Goal: Find specific page/section: Find specific page/section

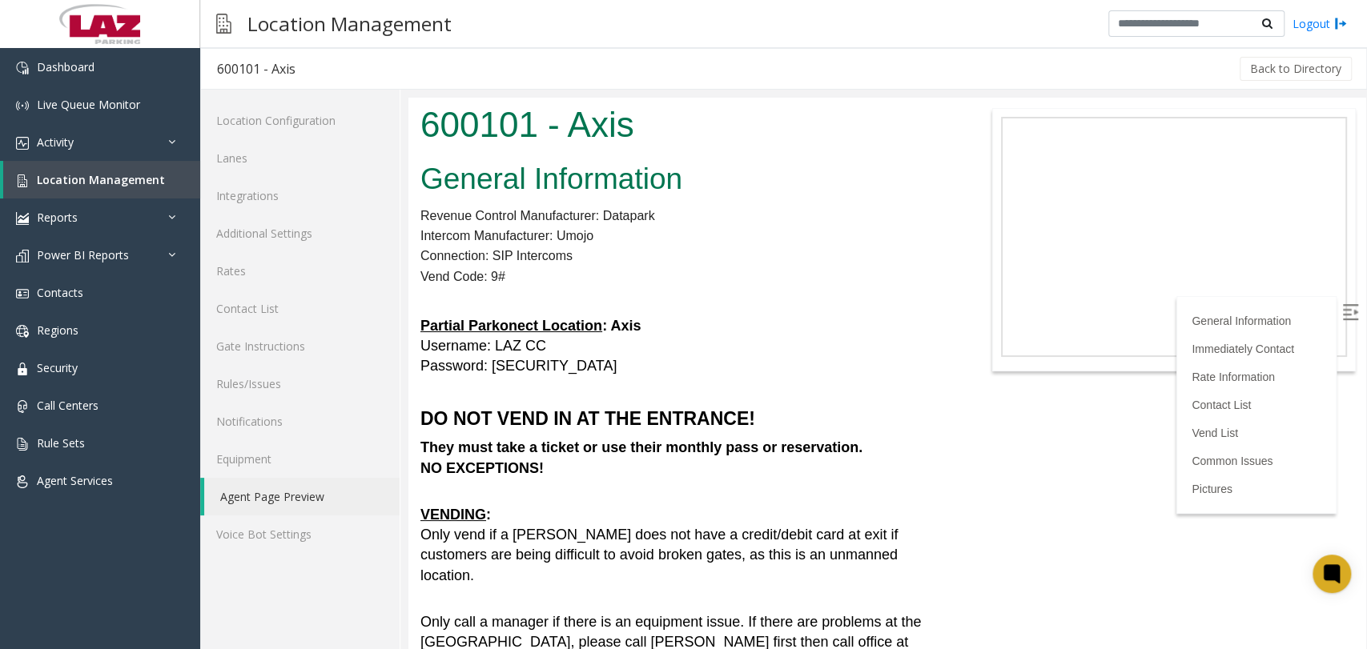
scroll to position [1868, 0]
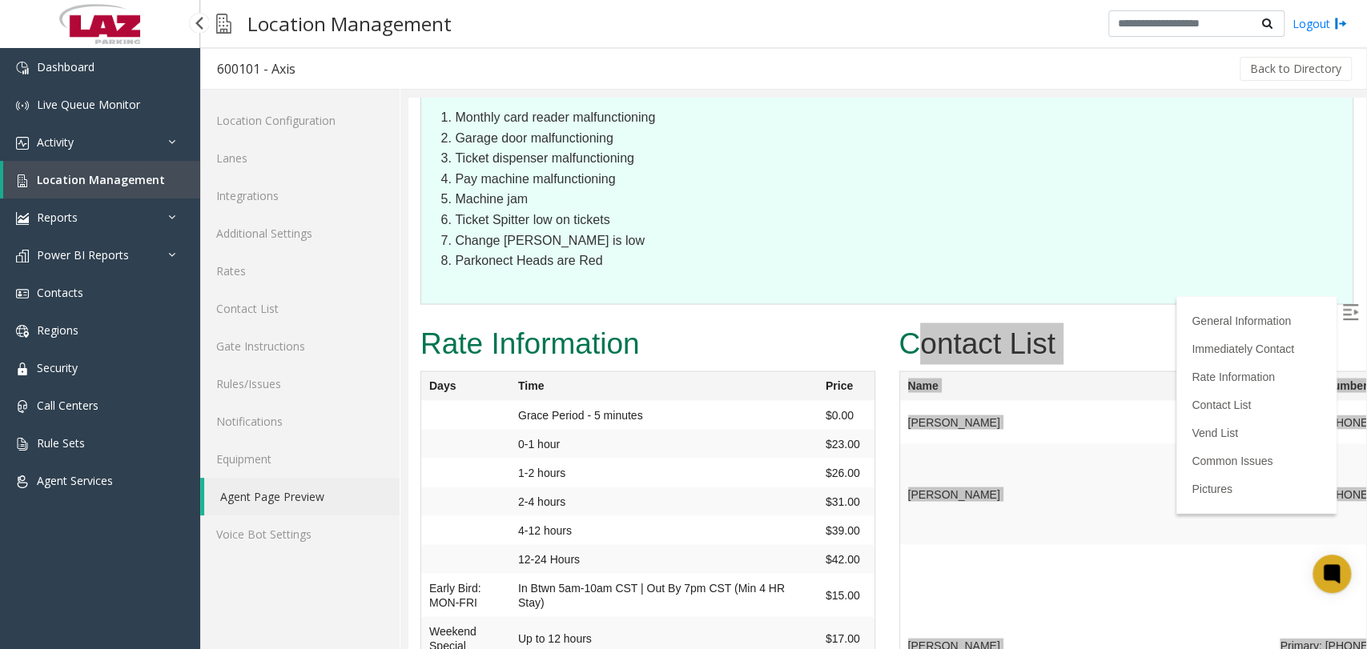
click at [106, 184] on span "Location Management" at bounding box center [101, 179] width 128 height 15
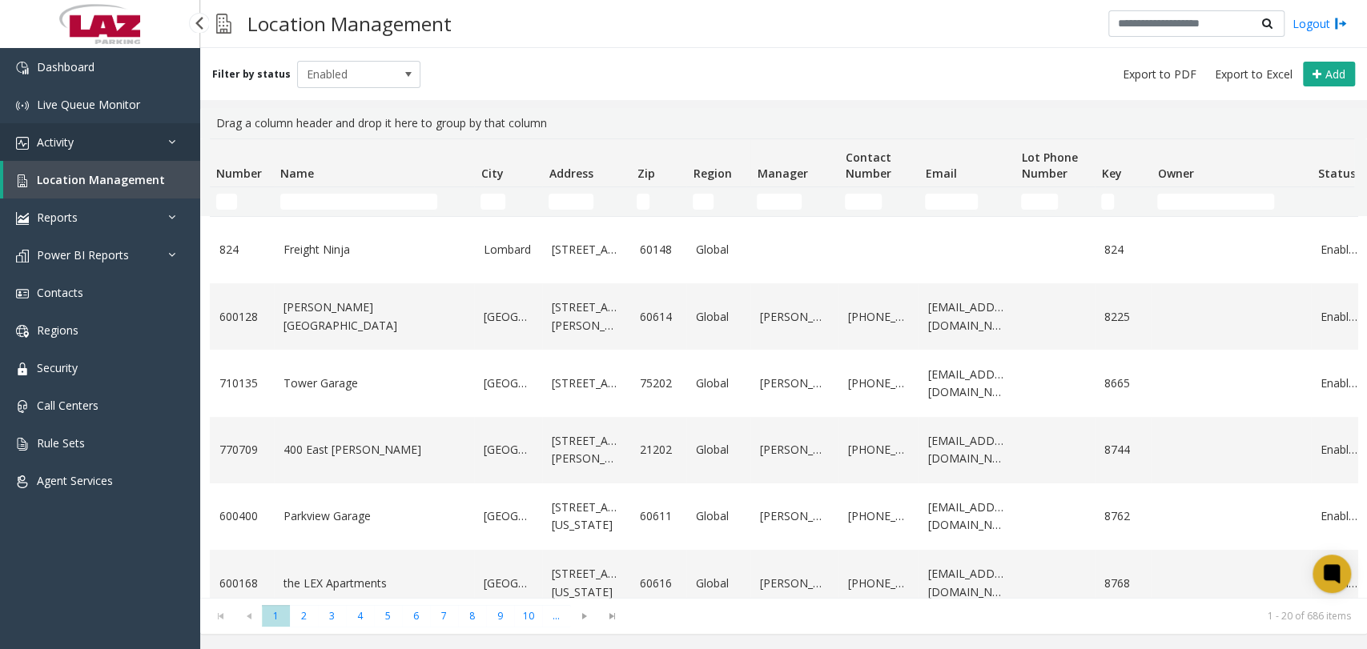
click at [76, 140] on link "Activity" at bounding box center [100, 142] width 200 height 38
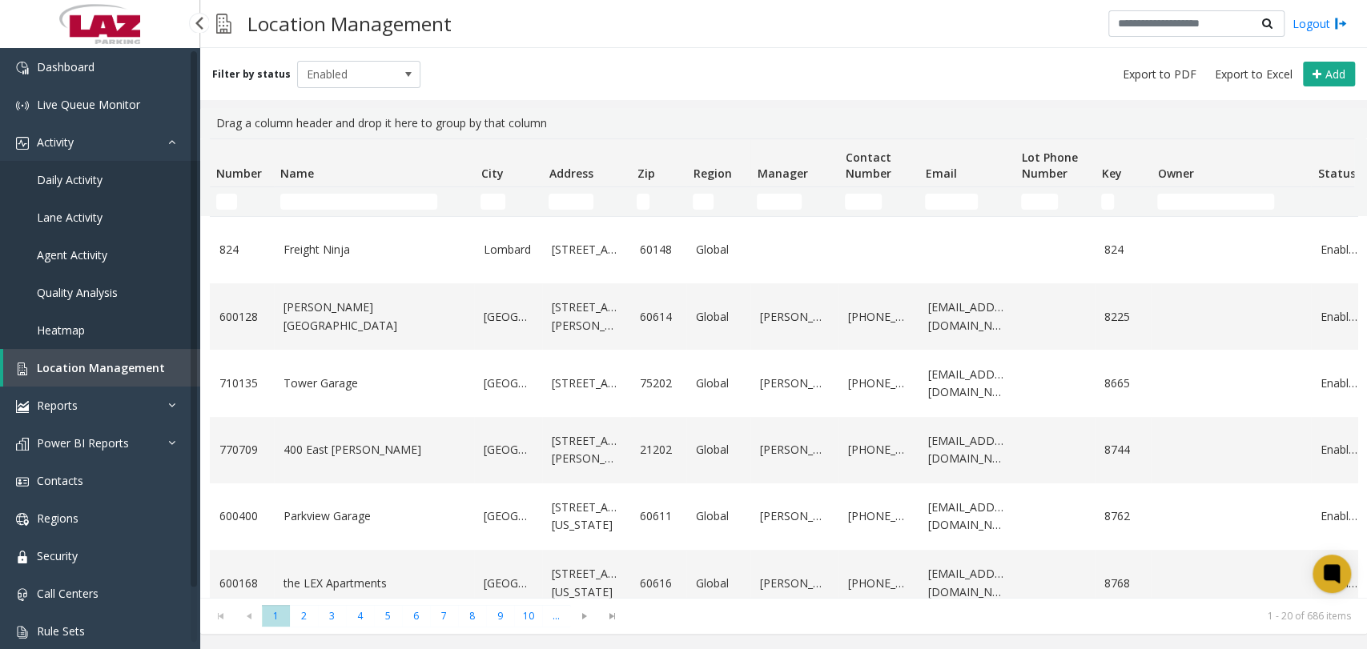
click at [109, 179] on link "Daily Activity" at bounding box center [100, 180] width 200 height 38
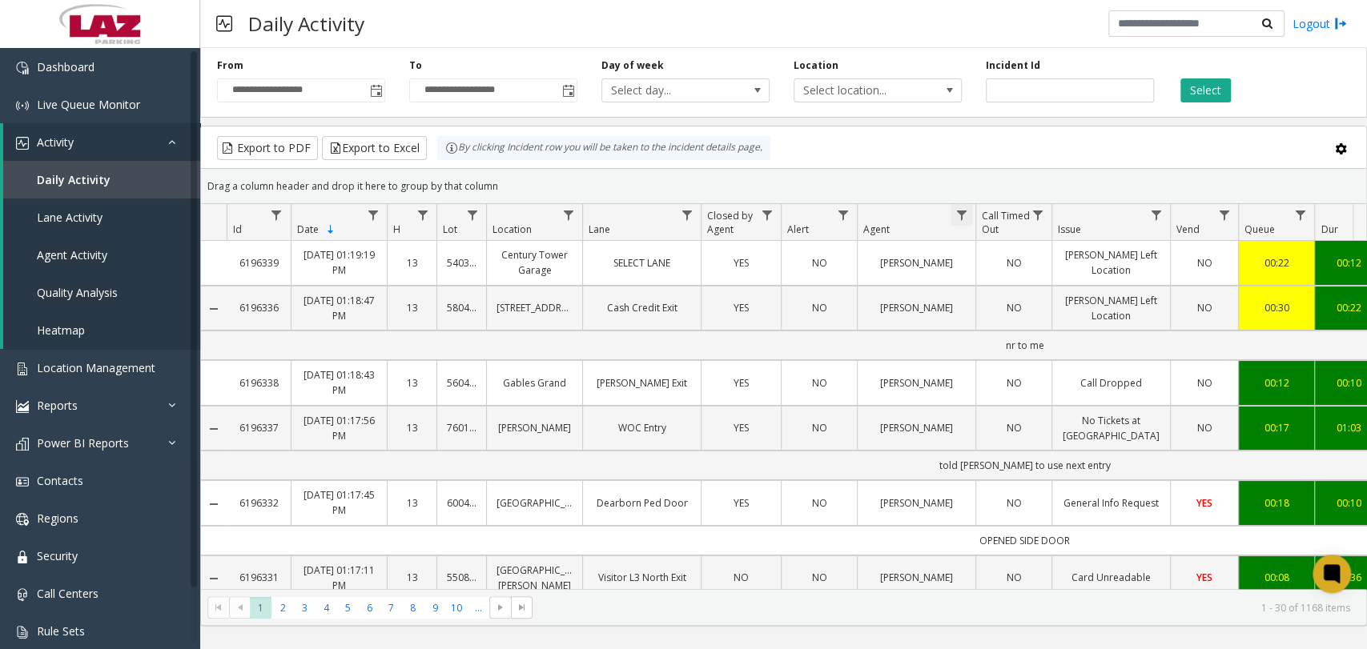
click at [956, 216] on span "Data table" at bounding box center [961, 215] width 13 height 13
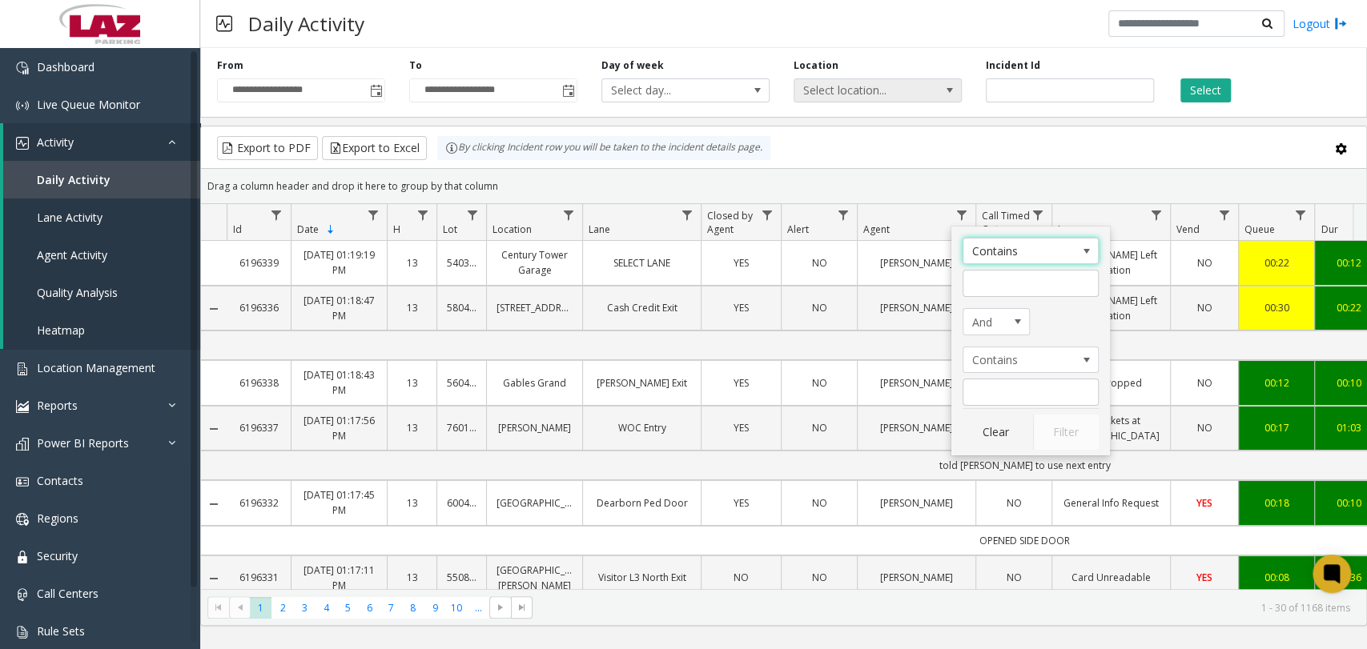
click at [881, 93] on span "Select location..." at bounding box center [860, 90] width 133 height 22
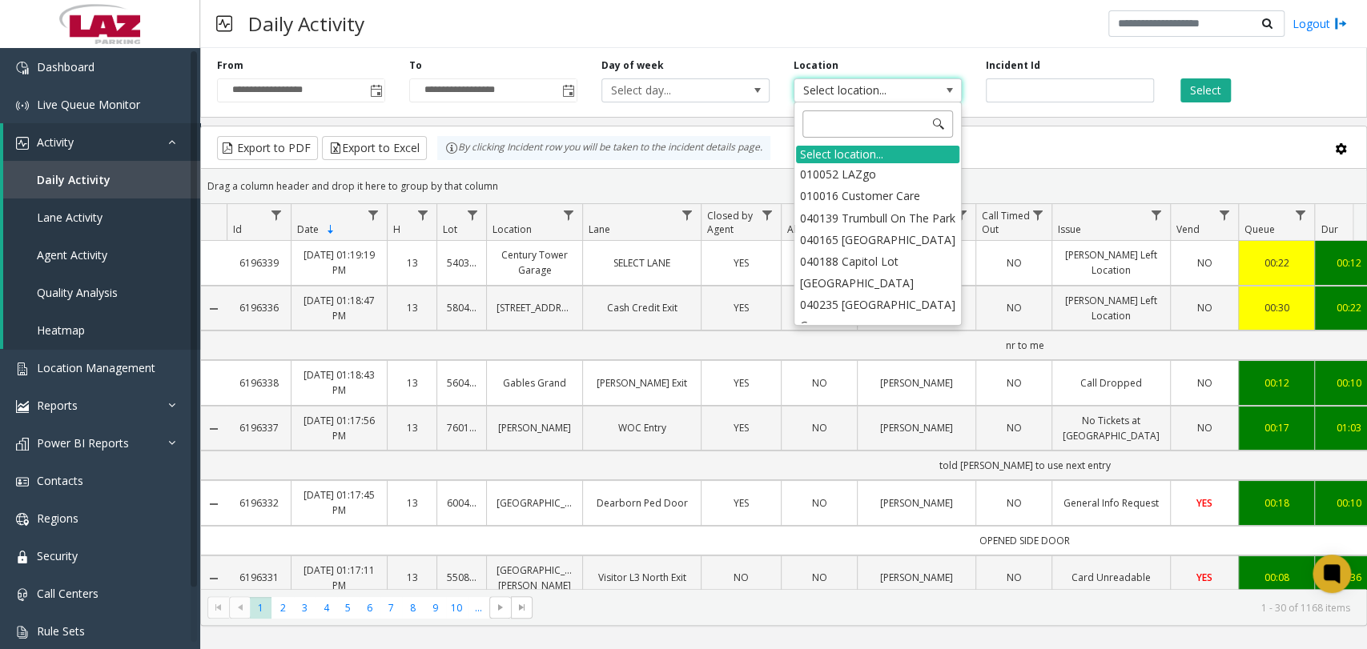
click at [875, 123] on input at bounding box center [877, 124] width 151 height 27
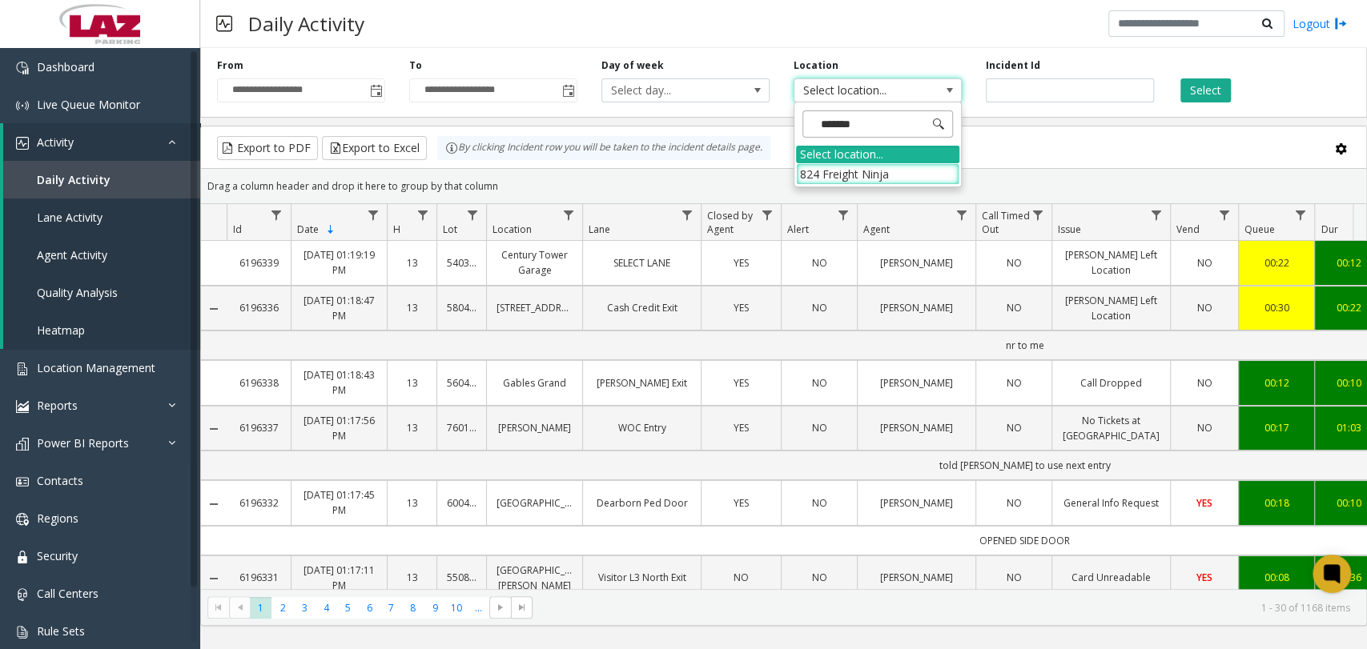
type input "*******"
click at [866, 177] on li "824 Freight Ninja" at bounding box center [877, 174] width 163 height 22
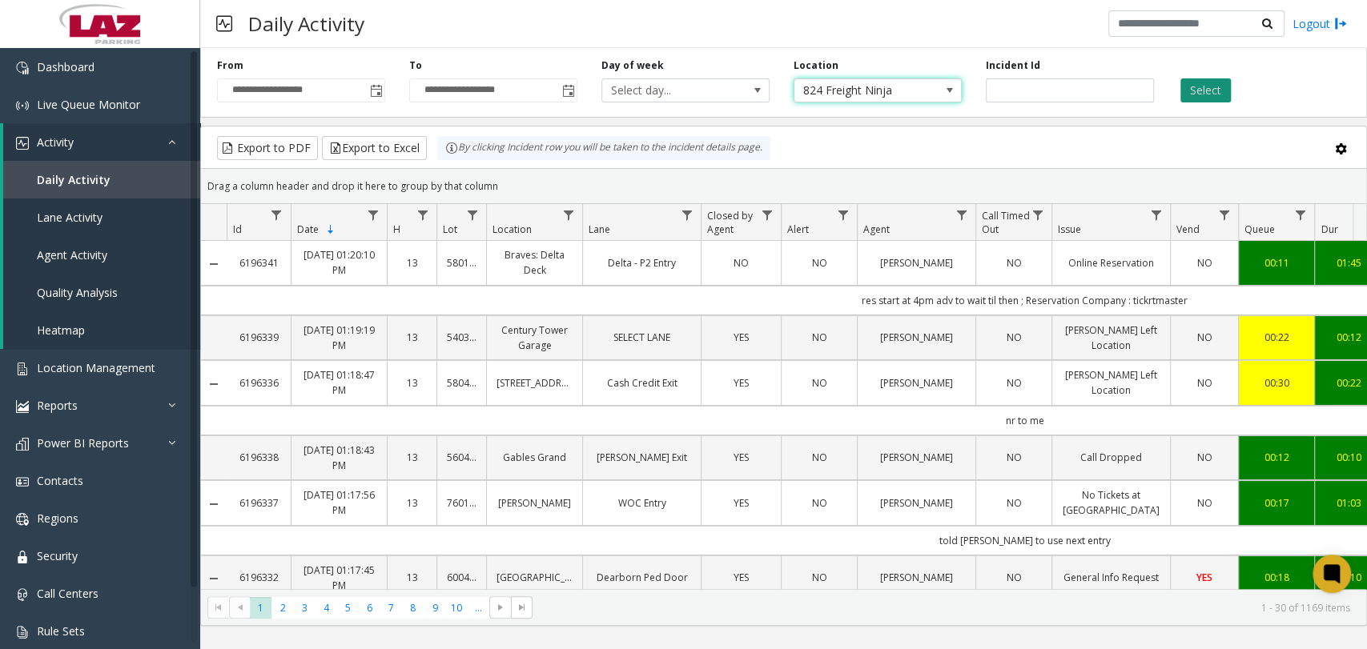
click at [1200, 91] on button "Select" at bounding box center [1205, 90] width 50 height 24
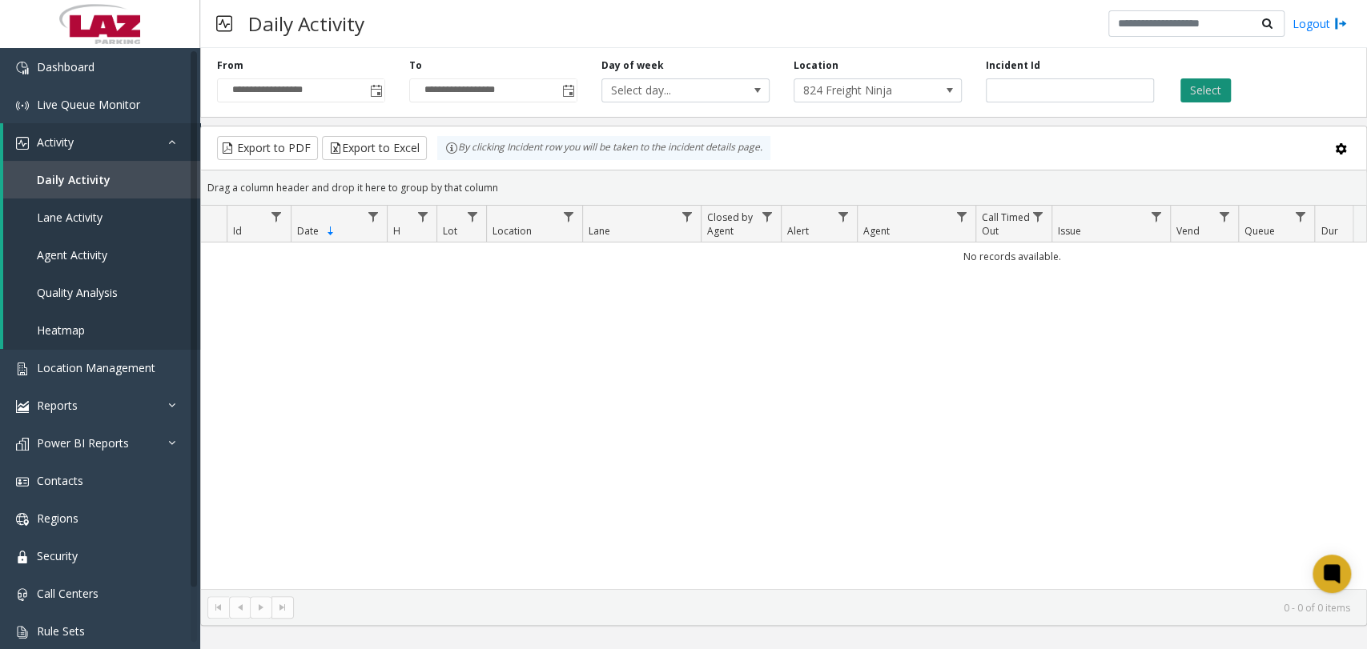
click at [1200, 91] on button "Select" at bounding box center [1205, 90] width 50 height 24
click at [374, 91] on span "Toggle popup" at bounding box center [376, 91] width 13 height 13
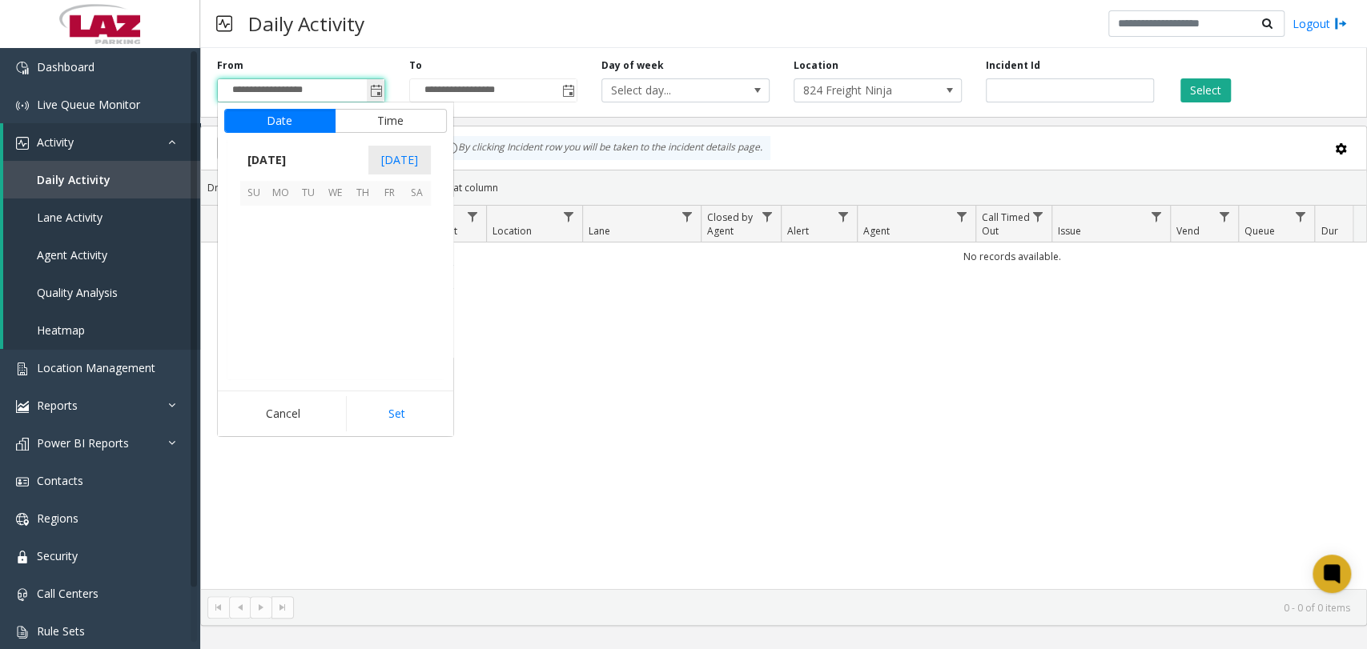
scroll to position [287611, 0]
click at [280, 224] on span "29" at bounding box center [280, 226] width 27 height 27
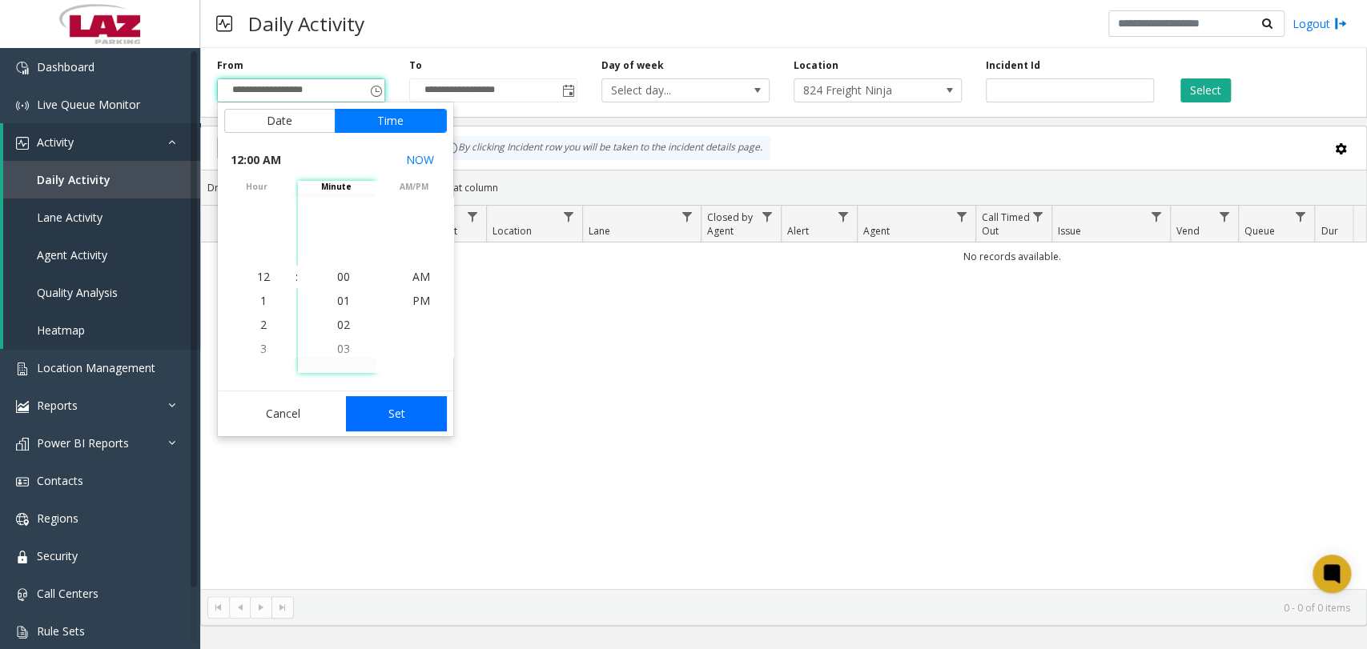
click at [379, 425] on button "Set" at bounding box center [396, 413] width 101 height 35
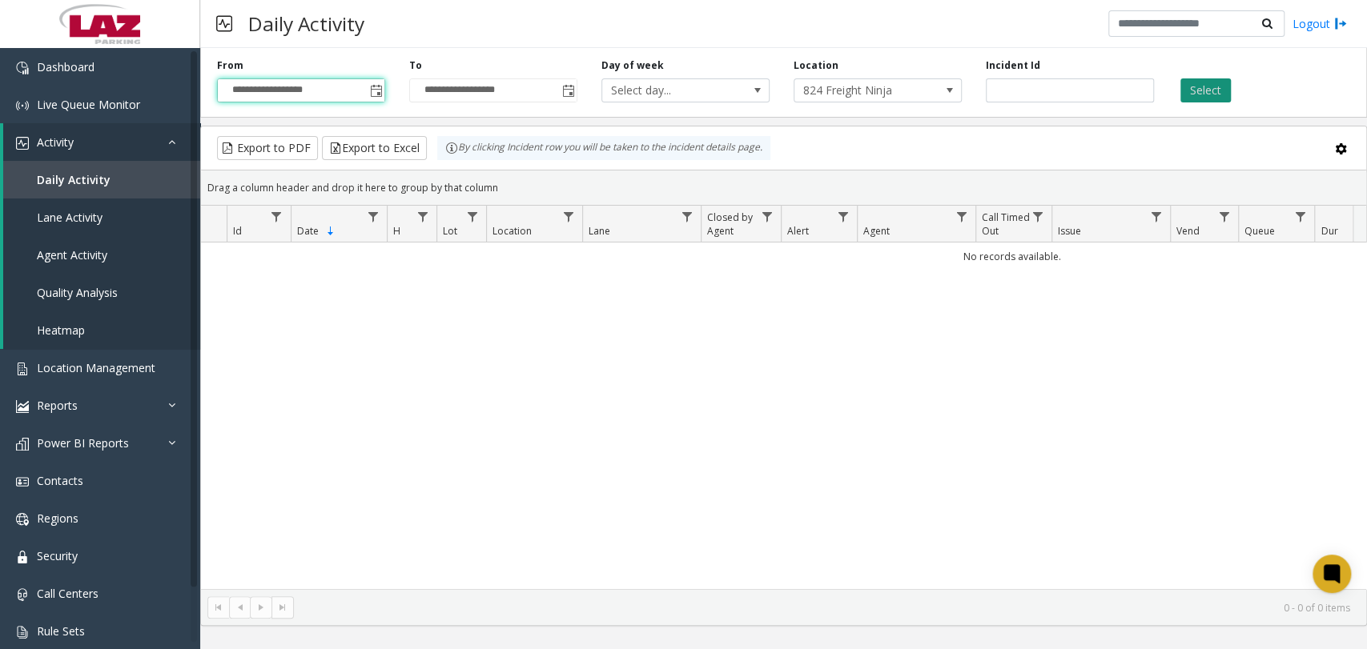
click at [1205, 91] on button "Select" at bounding box center [1205, 90] width 50 height 24
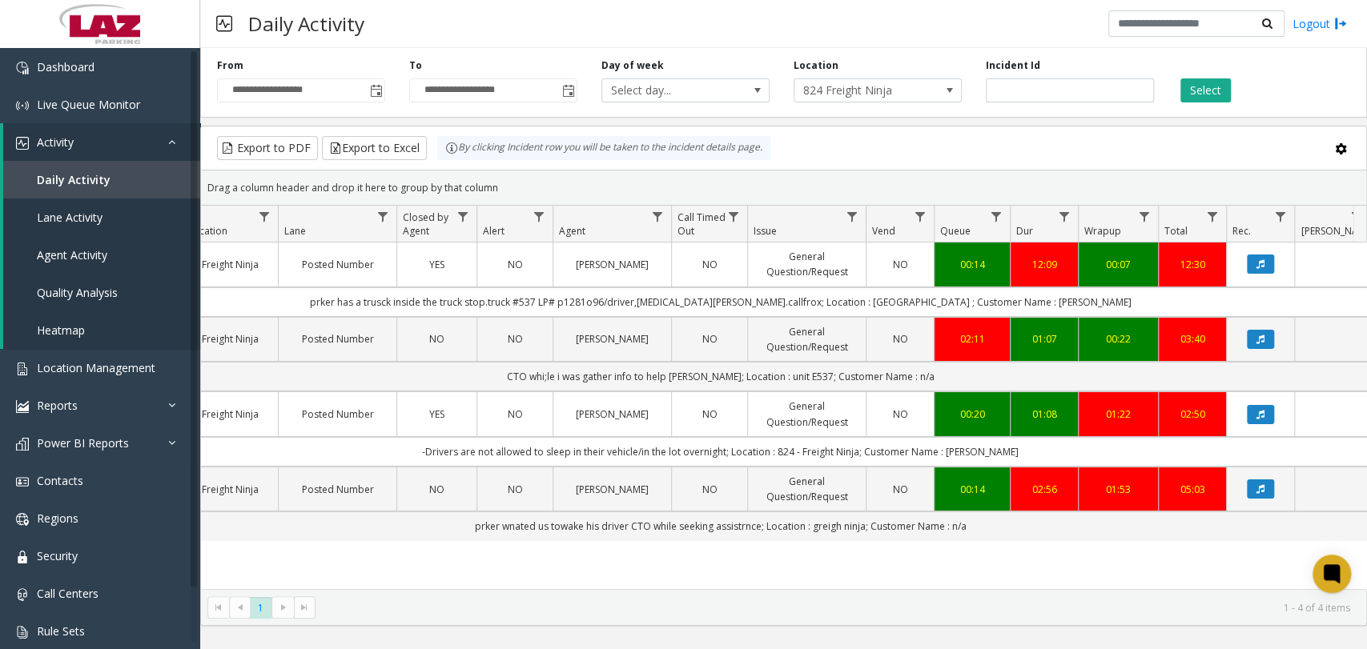
scroll to position [0, 313]
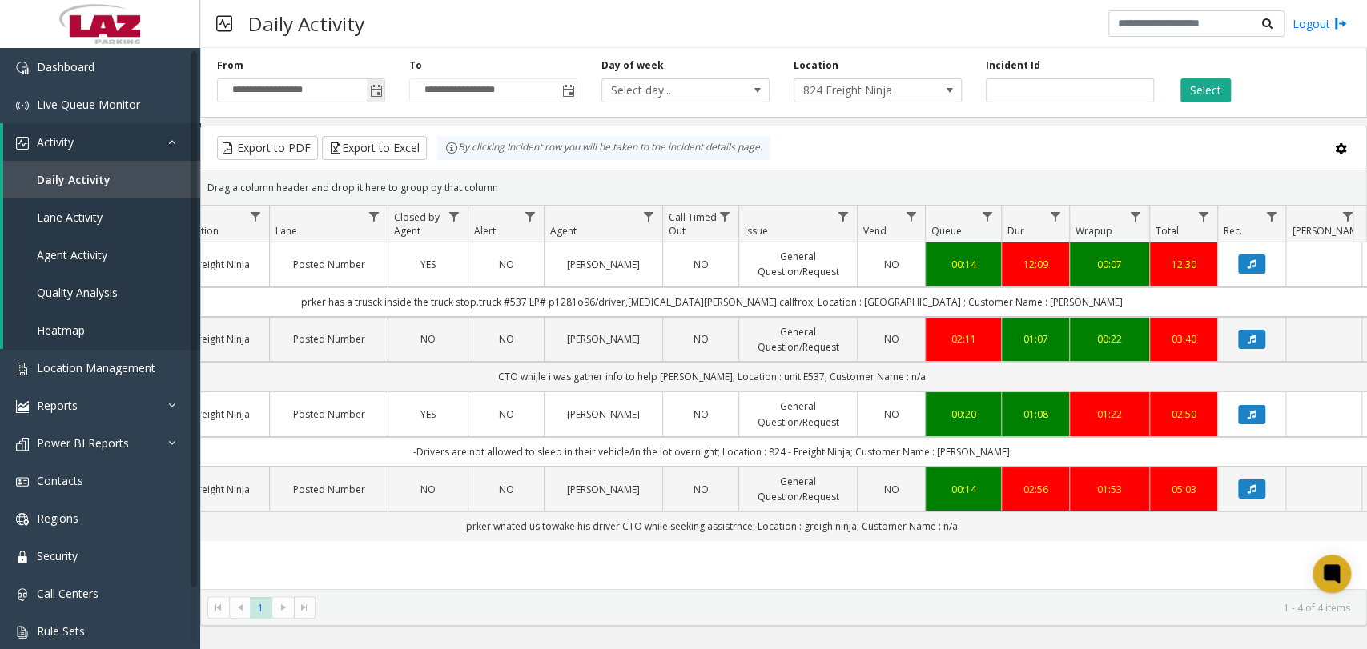
click at [373, 94] on span "Toggle popup" at bounding box center [376, 91] width 13 height 13
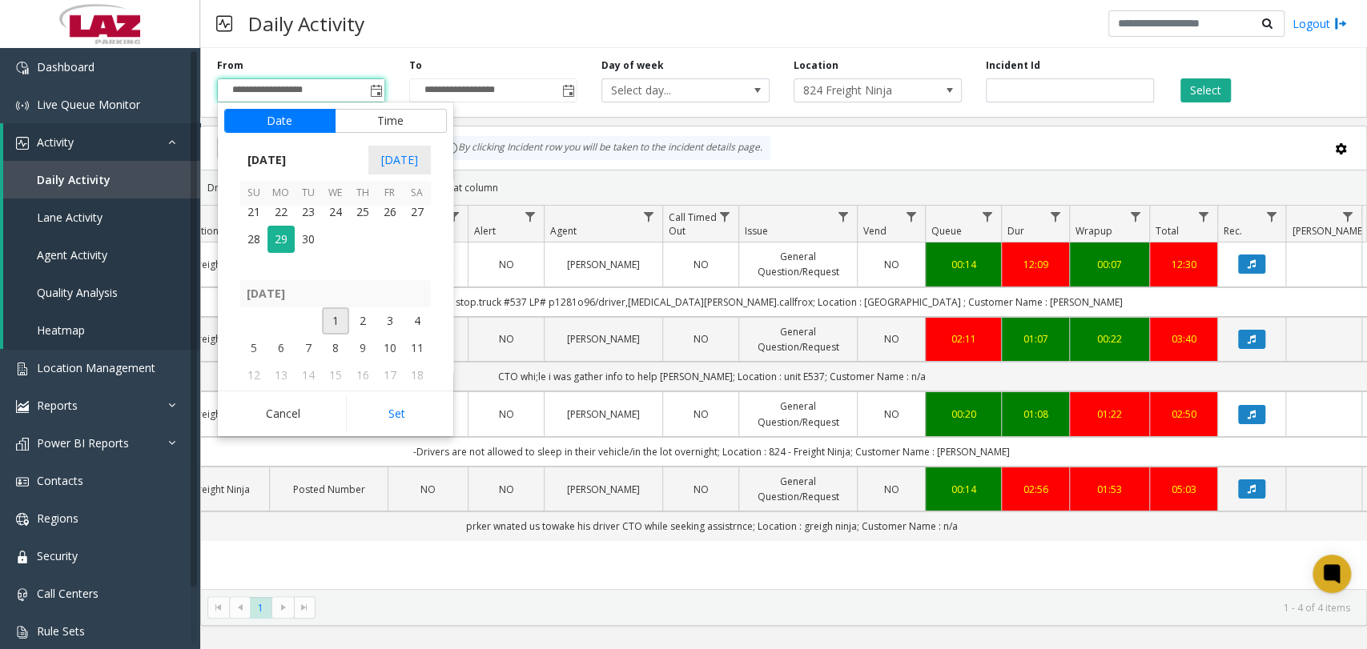
scroll to position [287433, 0]
click at [360, 289] on span "25" at bounding box center [362, 288] width 27 height 27
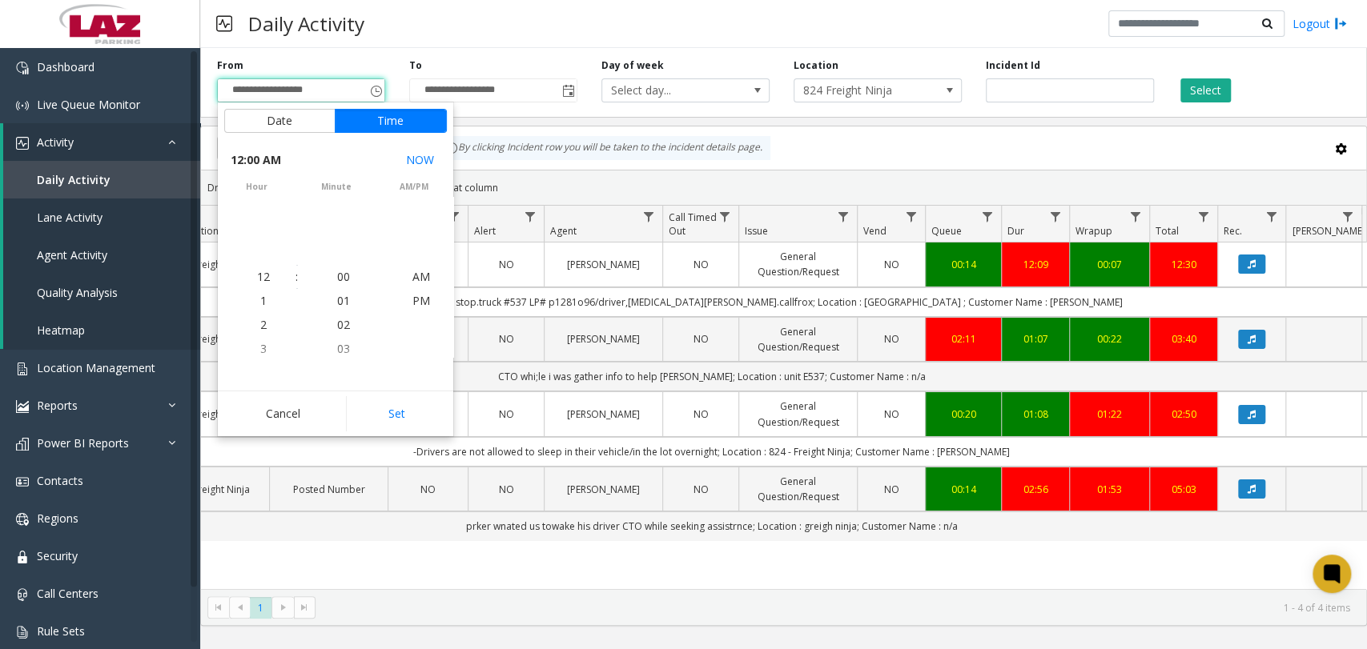
scroll to position [287420, 0]
click at [389, 418] on button "Set" at bounding box center [396, 413] width 101 height 35
type input "**********"
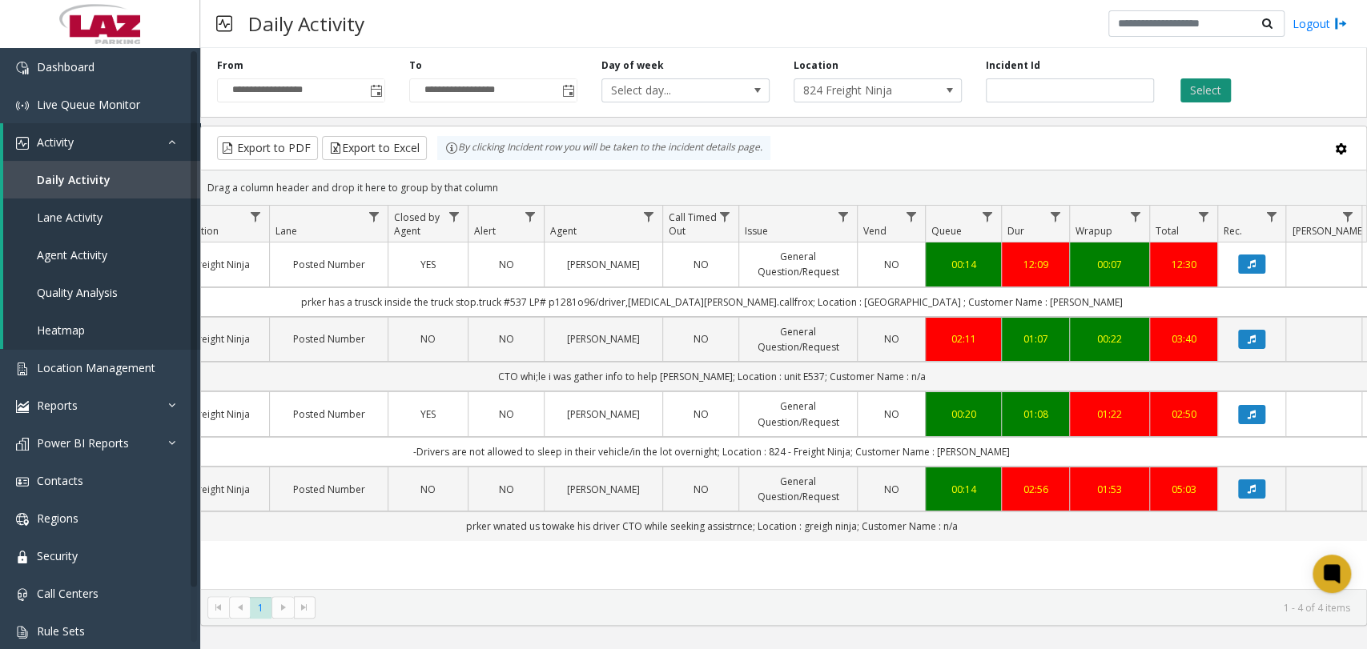
click at [1188, 91] on button "Select" at bounding box center [1205, 90] width 50 height 24
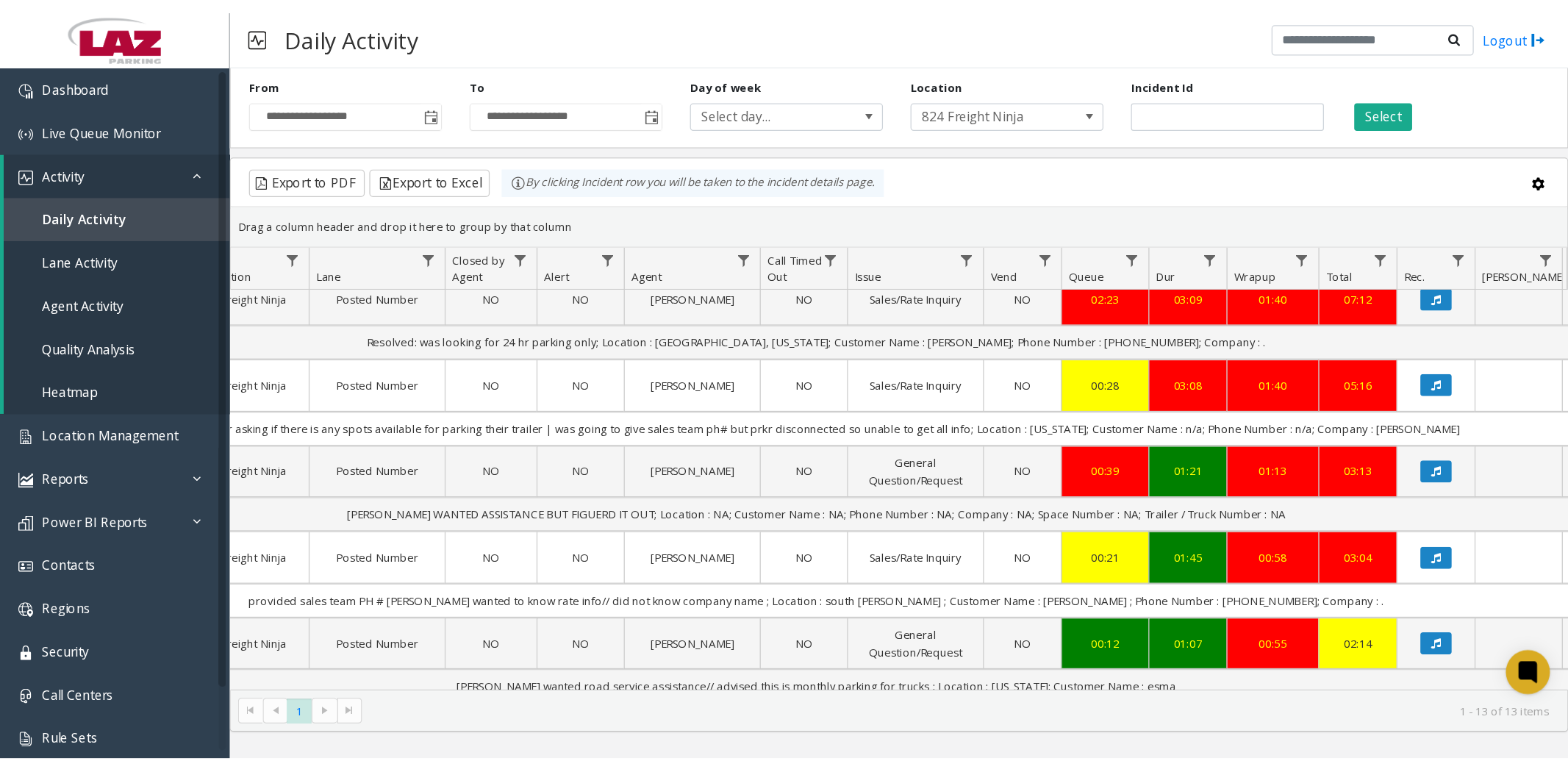
scroll to position [581, 287]
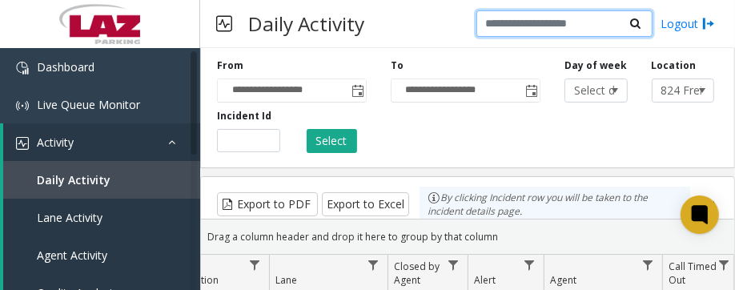
click at [580, 17] on input "text" at bounding box center [564, 23] width 176 height 27
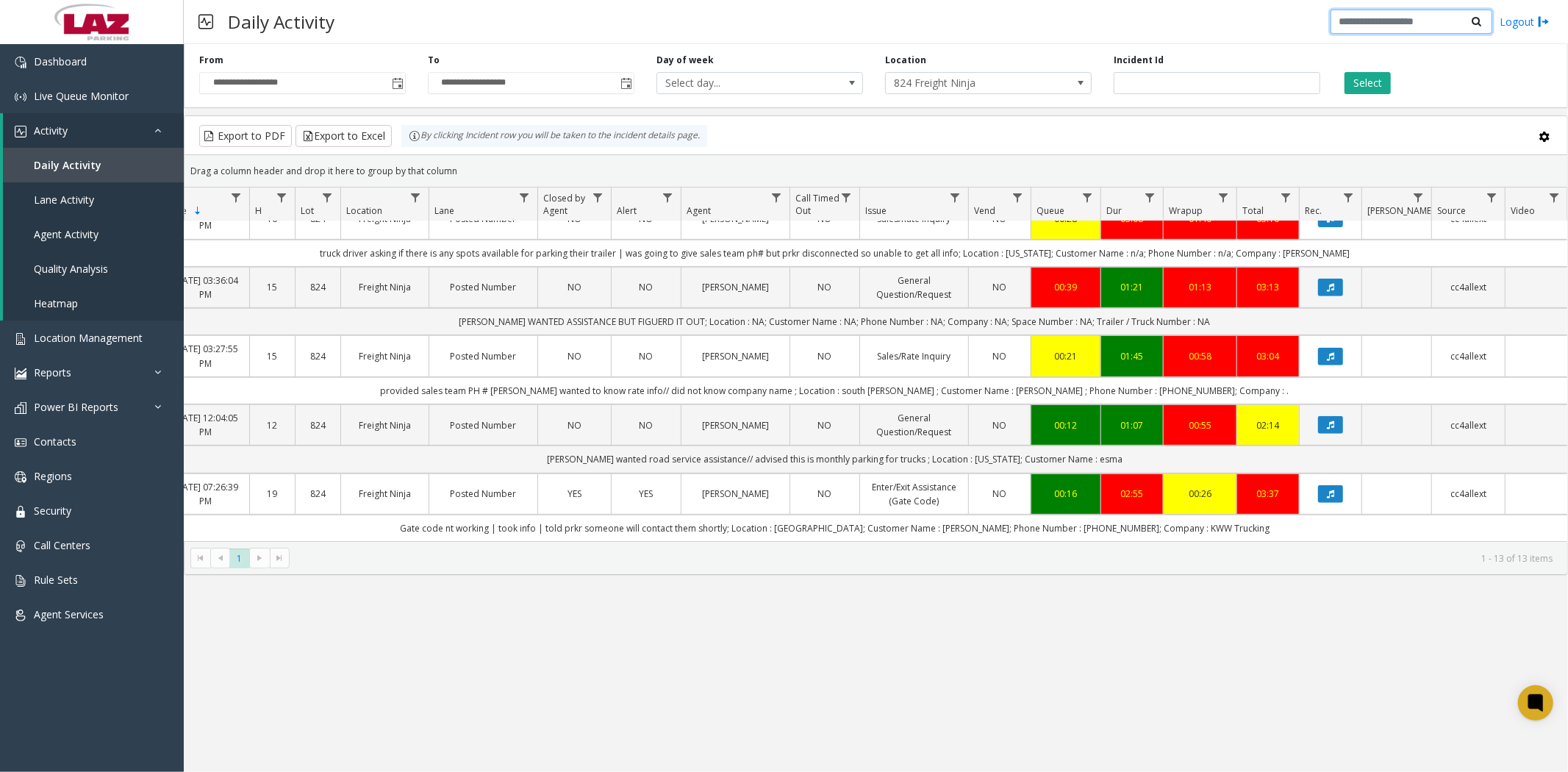
scroll to position [581, 106]
click at [86, 596] on span "Agent Services" at bounding box center [69, 613] width 70 height 14
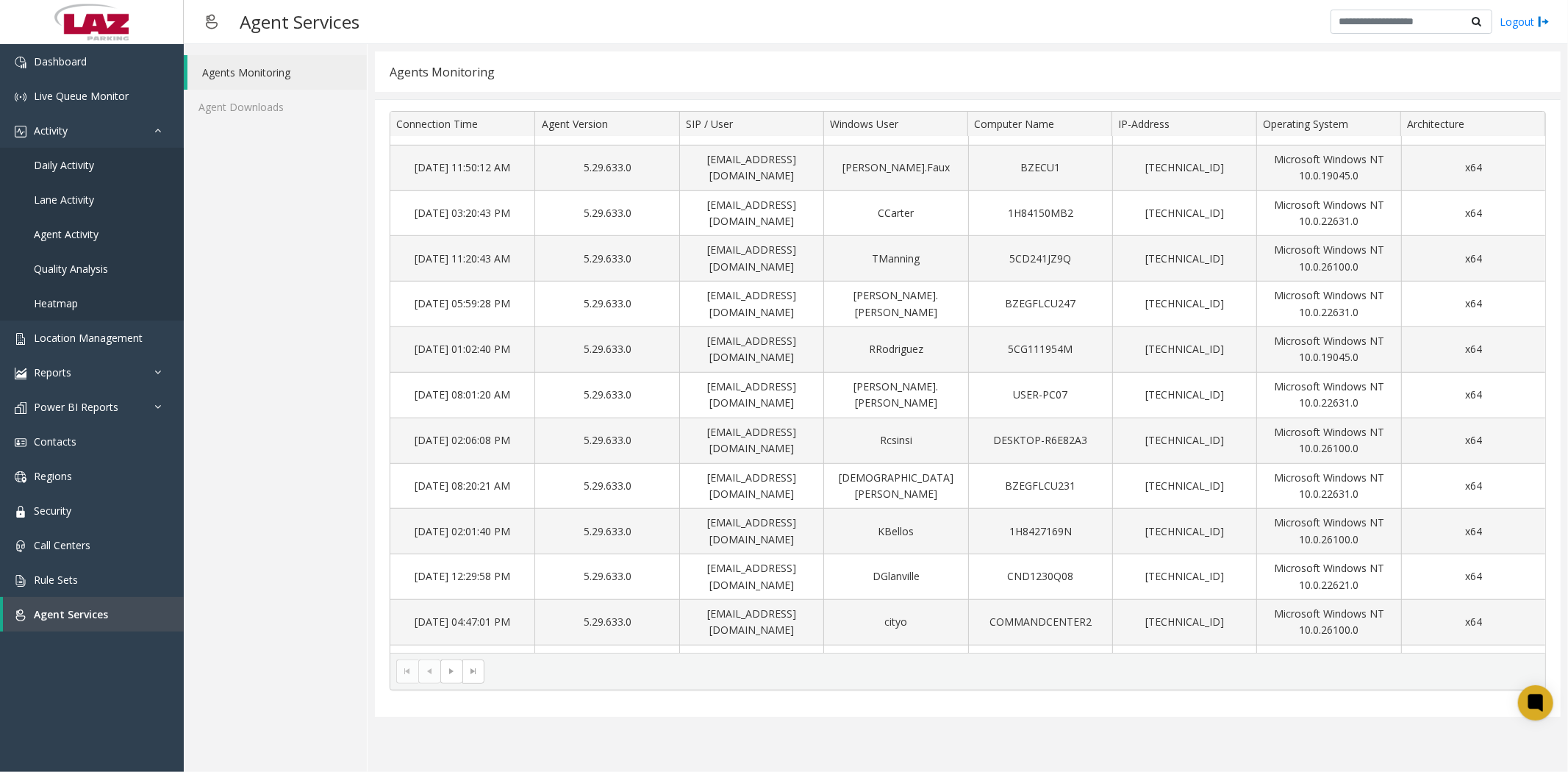
scroll to position [802, 0]
